Goal: Transaction & Acquisition: Purchase product/service

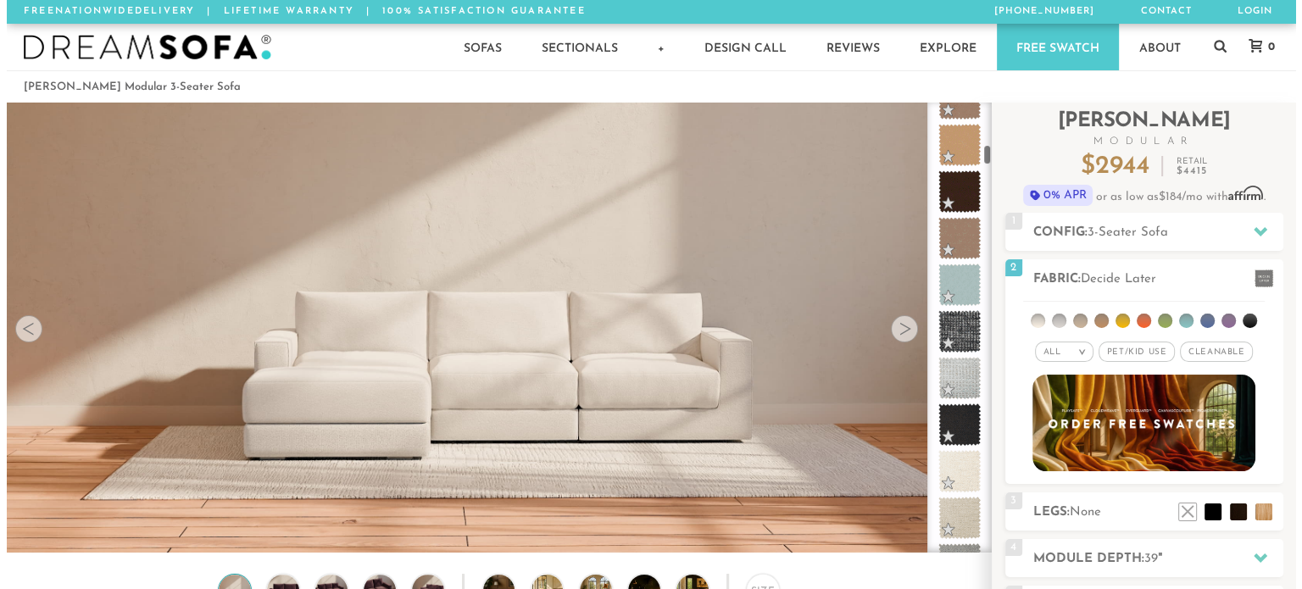
scroll to position [949, 0]
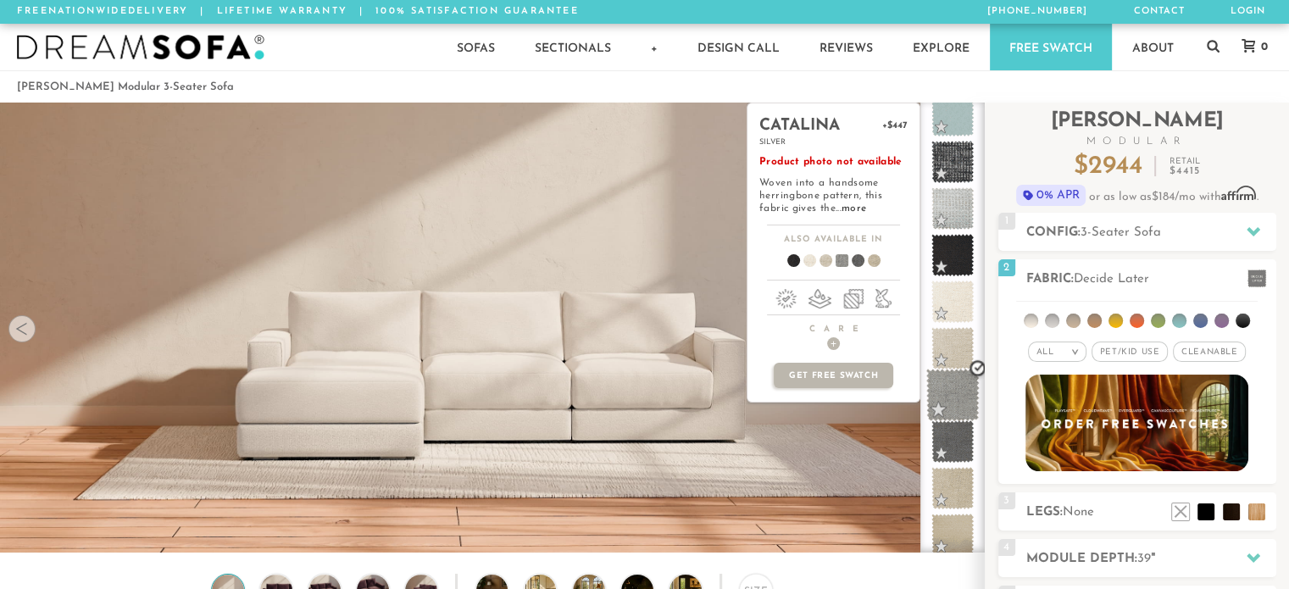
click at [934, 396] on span at bounding box center [952, 395] width 53 height 53
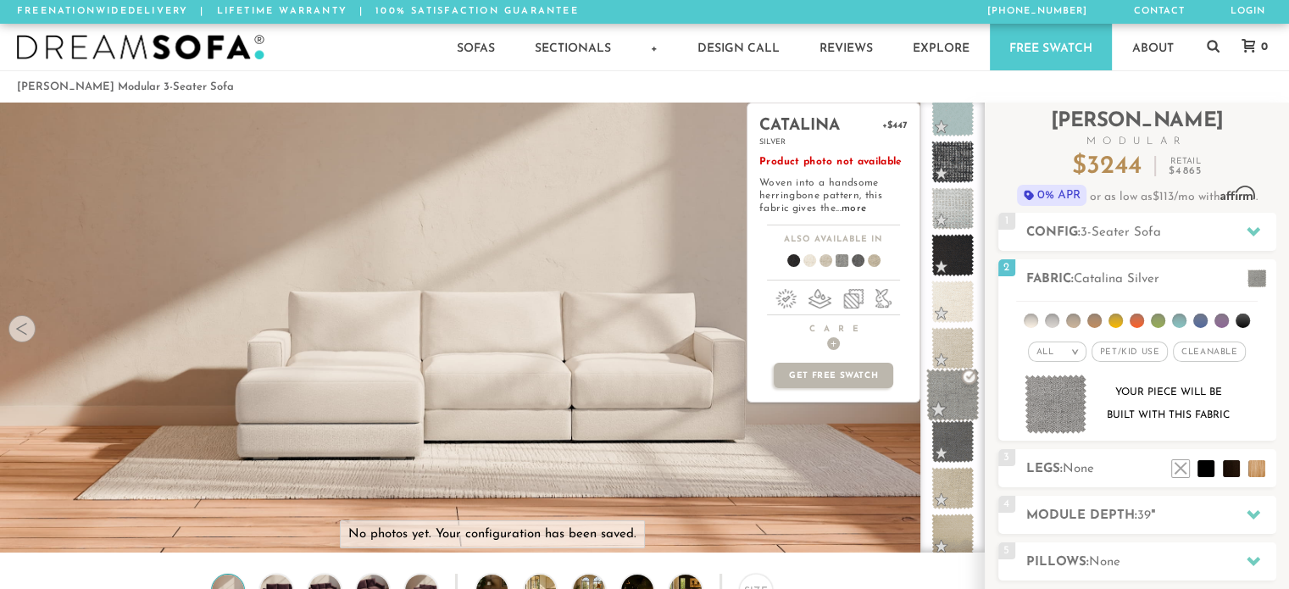
click at [954, 395] on span at bounding box center [952, 395] width 53 height 53
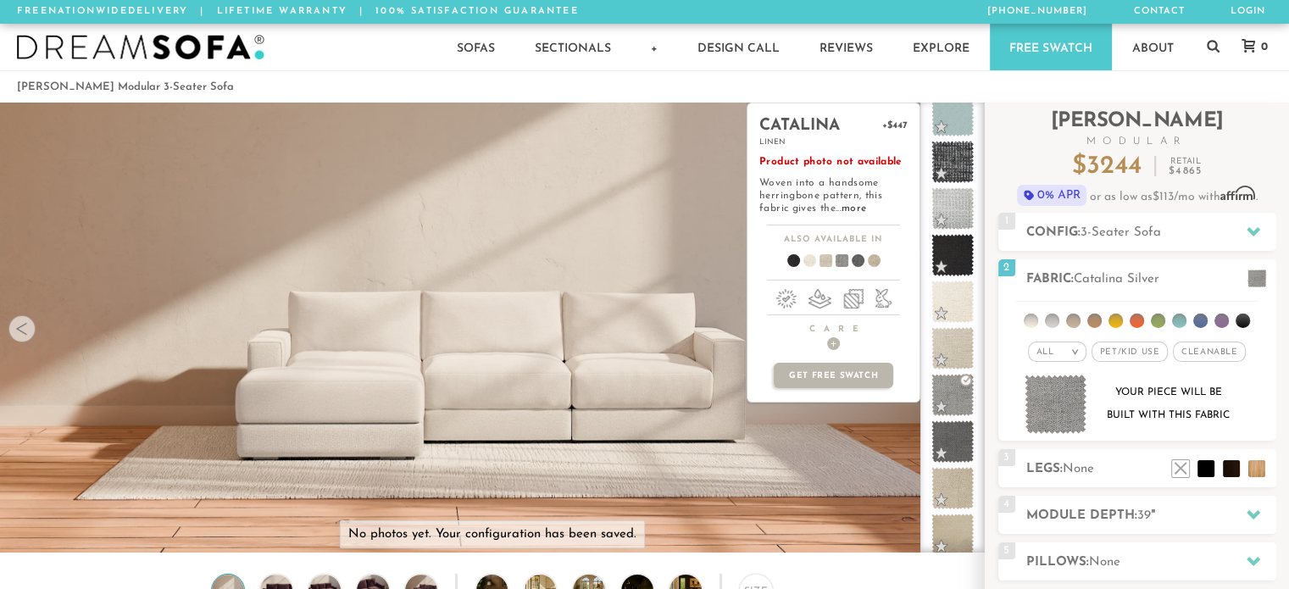
click at [836, 258] on span at bounding box center [835, 263] width 65 height 63
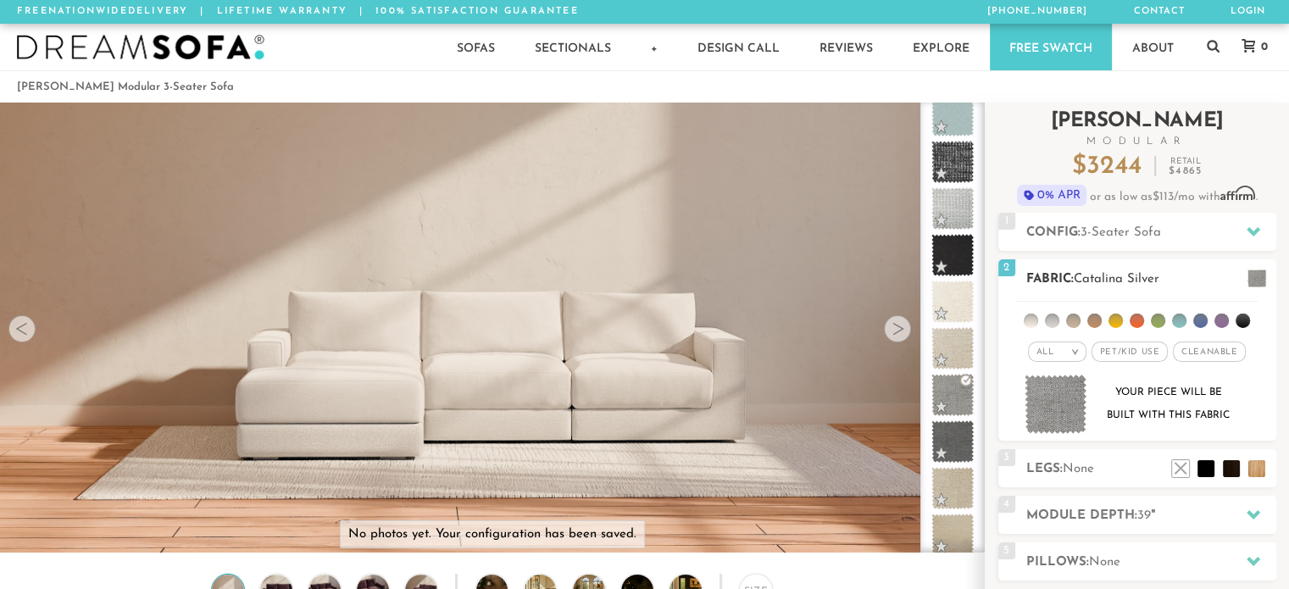
click at [1064, 409] on img at bounding box center [1056, 405] width 63 height 60
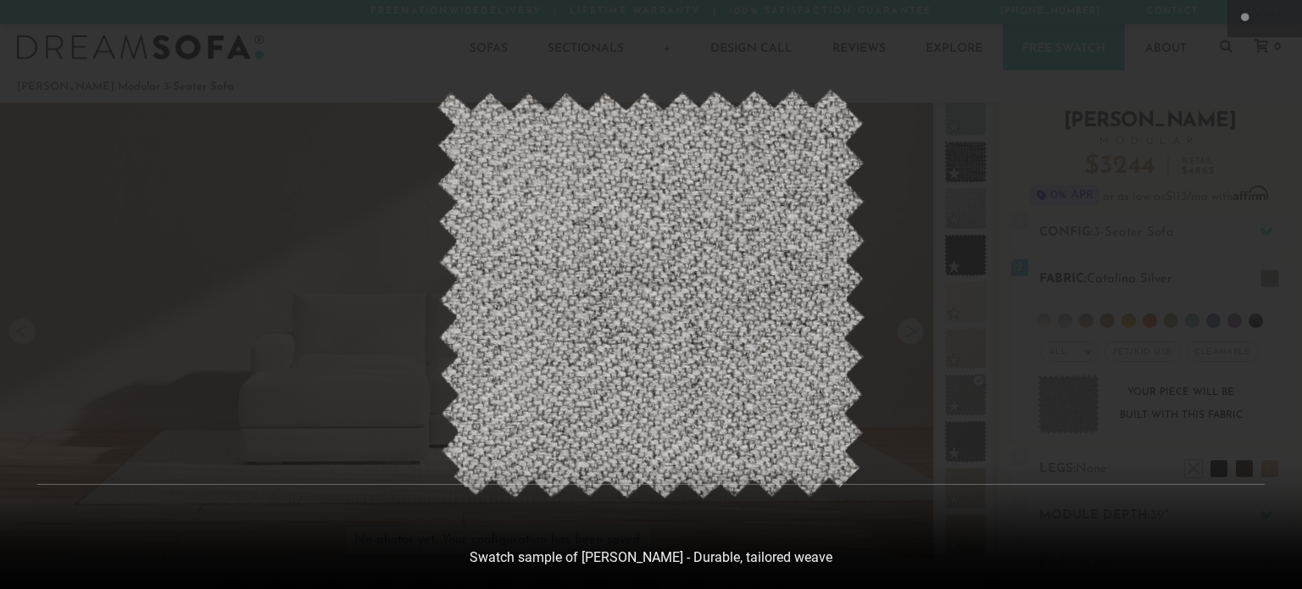
scroll to position [18879, 1288]
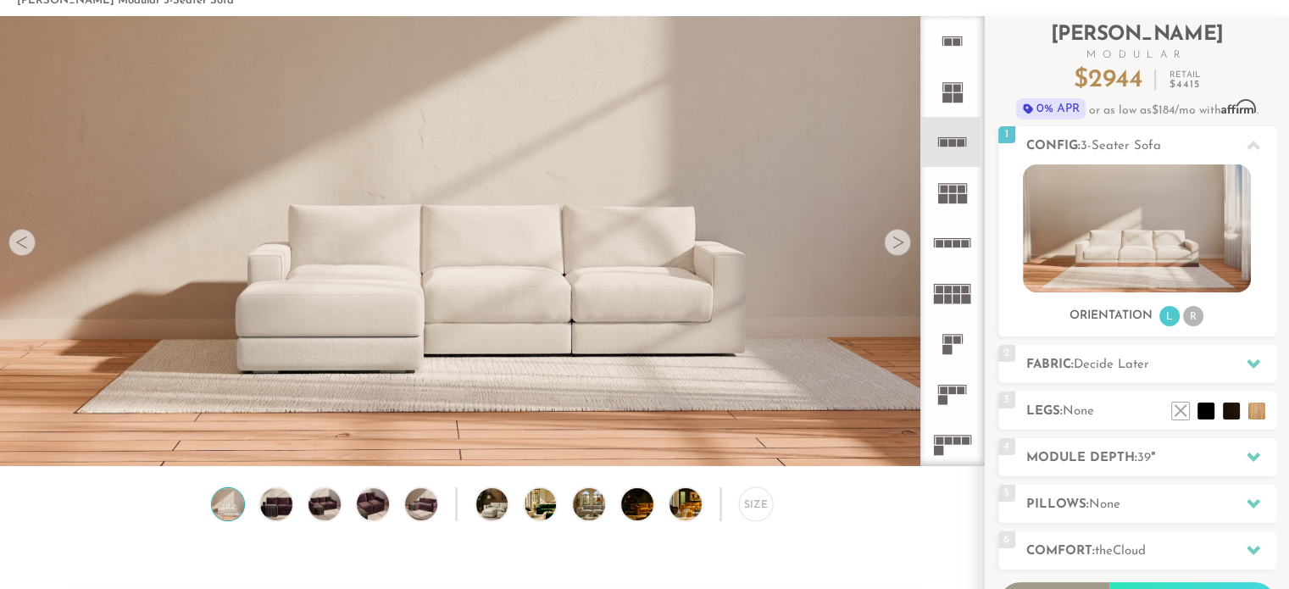
scroll to position [85, 0]
